Goal: Find specific page/section: Find specific page/section

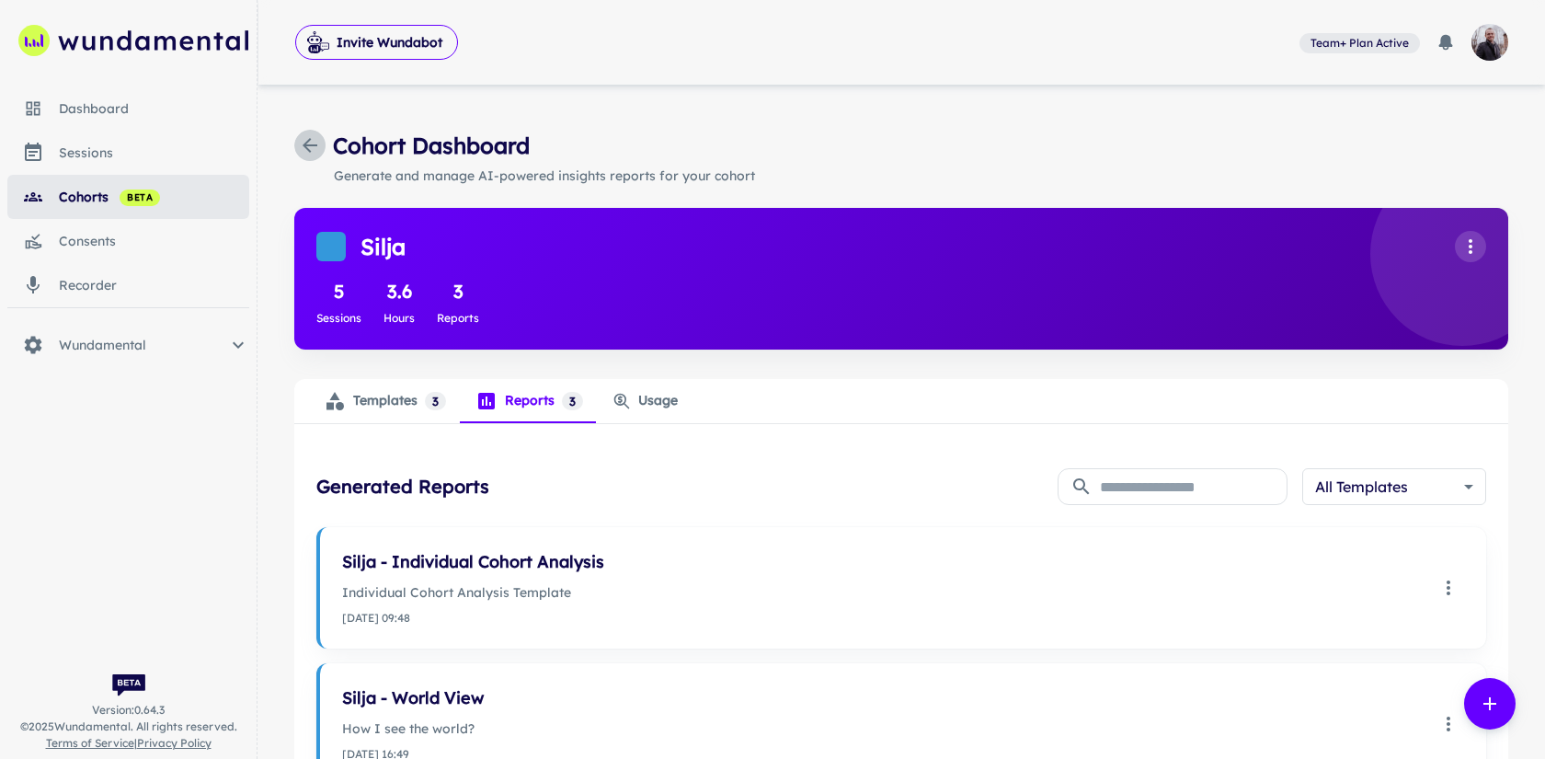
click at [310, 139] on icon "button" at bounding box center [310, 145] width 15 height 15
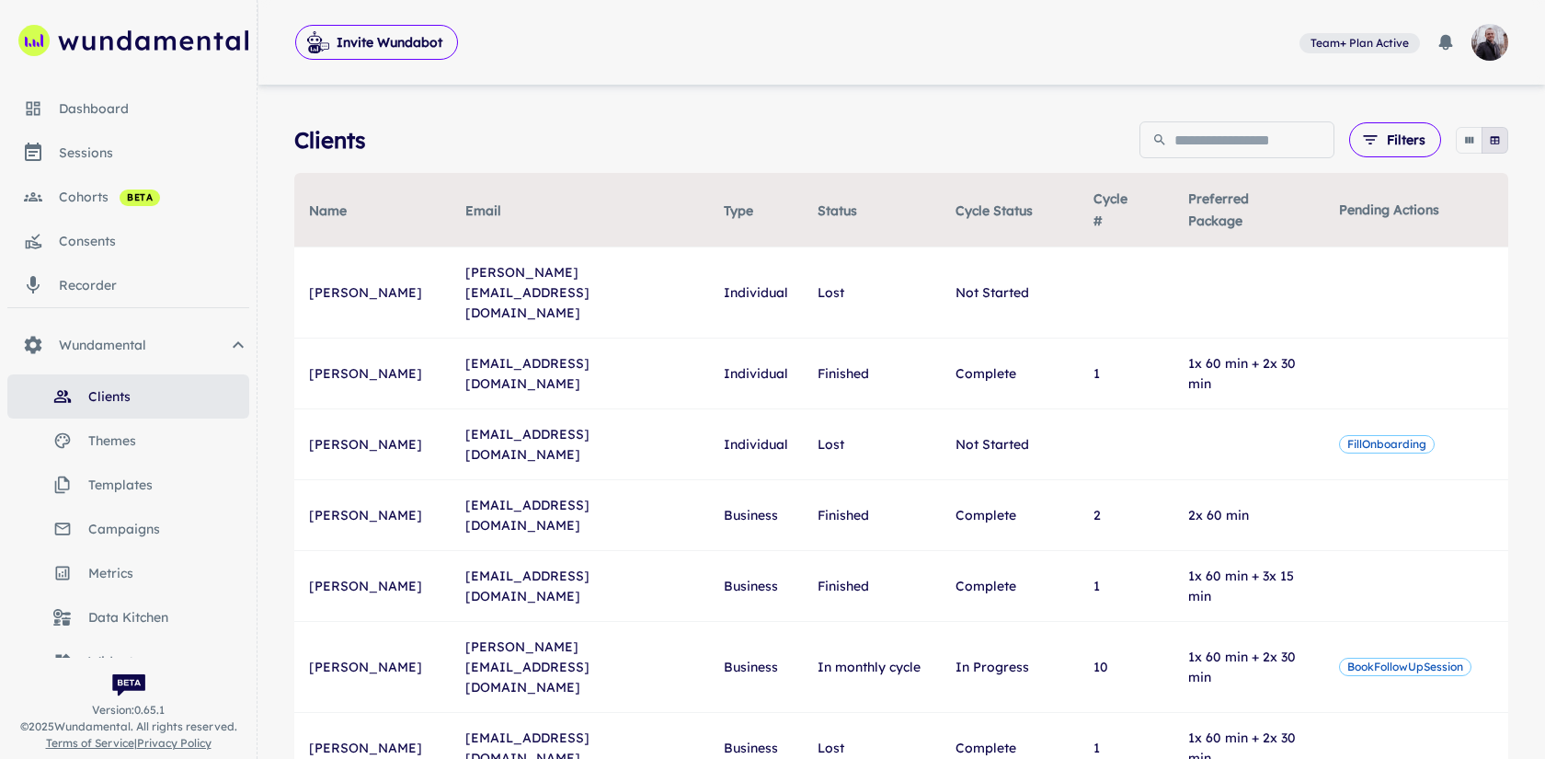
scroll to position [85, 0]
